Goal: Information Seeking & Learning: Learn about a topic

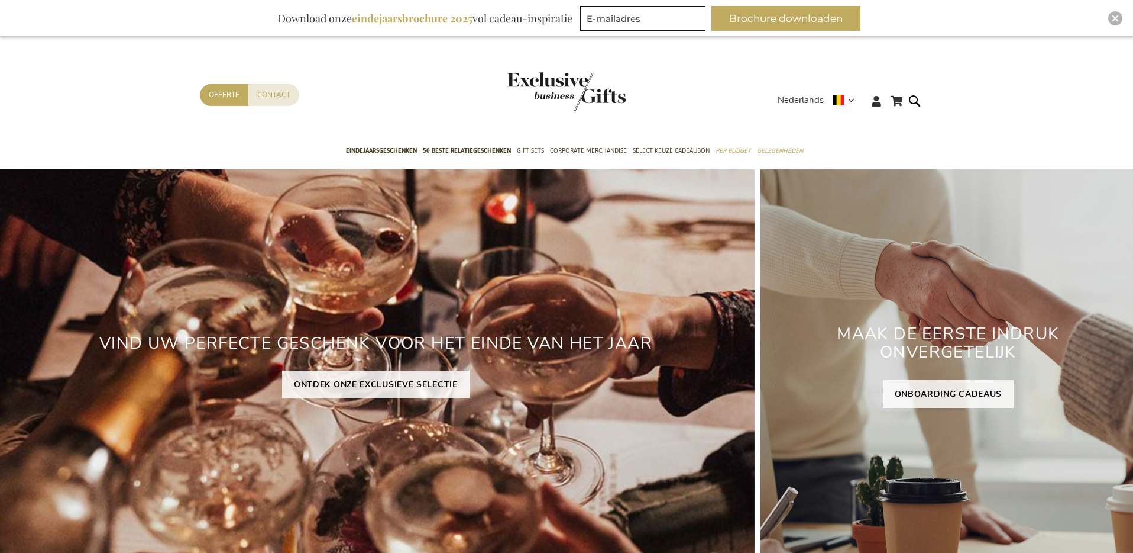
drag, startPoint x: 462, startPoint y: 85, endPoint x: 555, endPoint y: 91, distance: 93.6
click at [462, 85] on div "Contact Offerte" at bounding box center [489, 110] width 578 height 53
click at [555, 91] on img "store logo" at bounding box center [567, 91] width 118 height 39
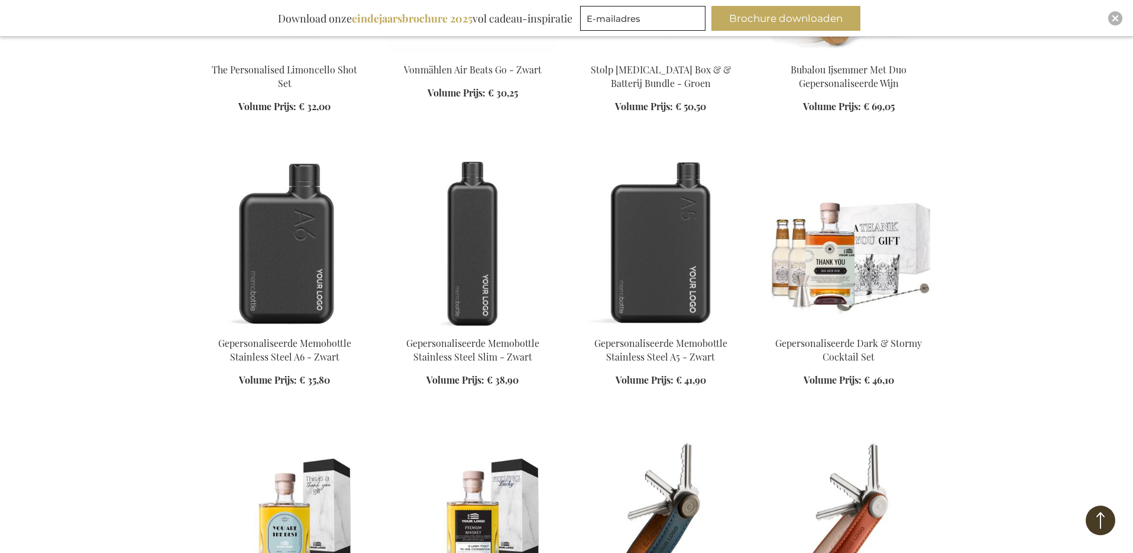
scroll to position [461, 0]
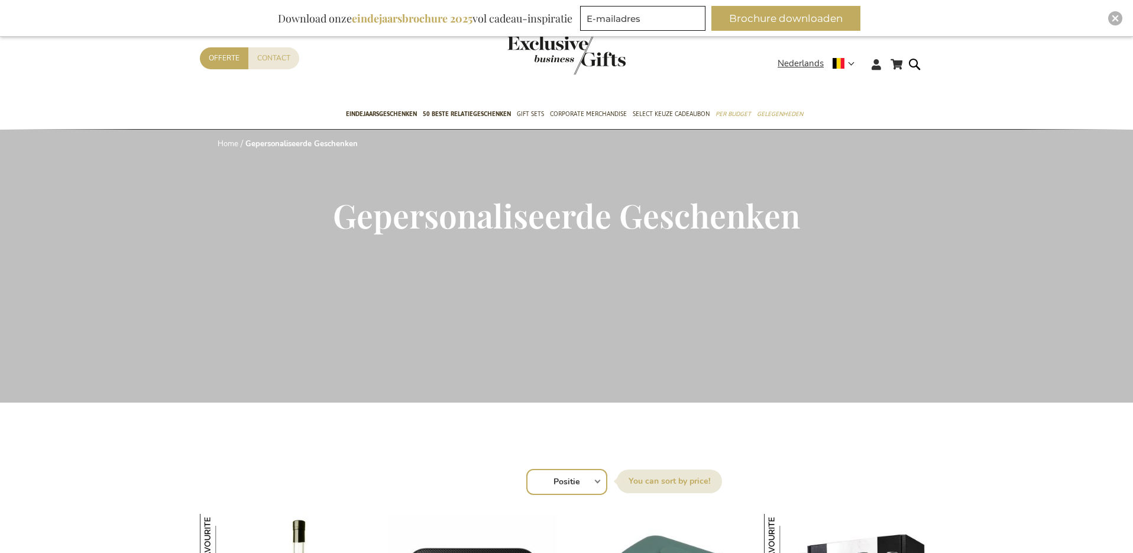
click at [1123, 18] on div "Inspiratiebrochure Download onze eindejaarsbrochure 2025 vol cadeau-inspiratie …" at bounding box center [566, 18] width 1133 height 37
click at [1118, 18] on img "Close" at bounding box center [1115, 18] width 7 height 7
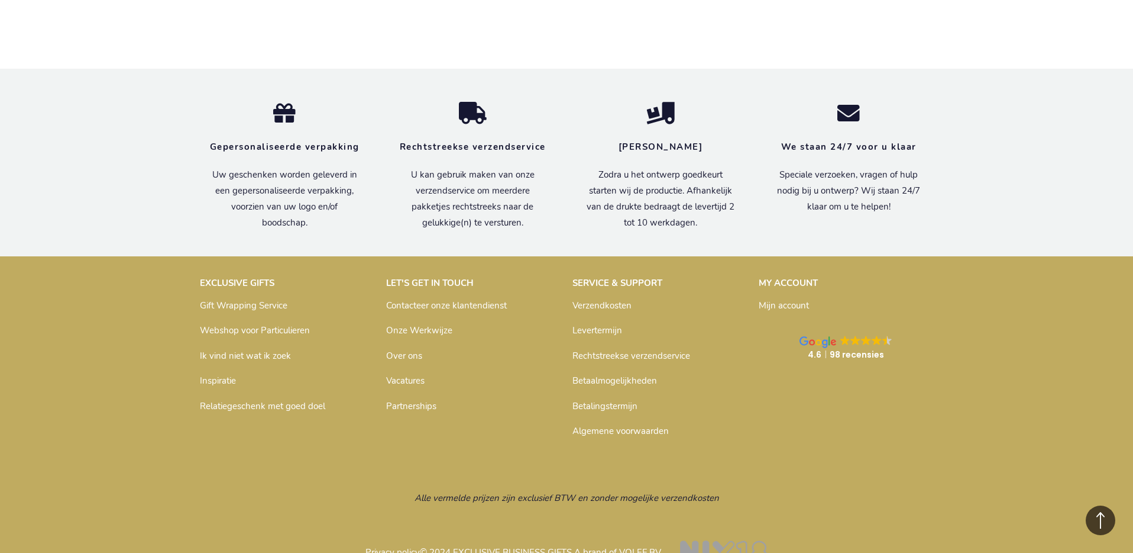
scroll to position [9090, 0]
drag, startPoint x: 279, startPoint y: 252, endPoint x: 199, endPoint y: 253, distance: 79.9
click at [200, 276] on p "EXCLUSIVE GIFTS" at bounding box center [287, 282] width 175 height 12
click at [324, 345] on p "Ik vind niet wat ik zoek" at bounding box center [287, 354] width 175 height 19
